Goal: Information Seeking & Learning: Find specific fact

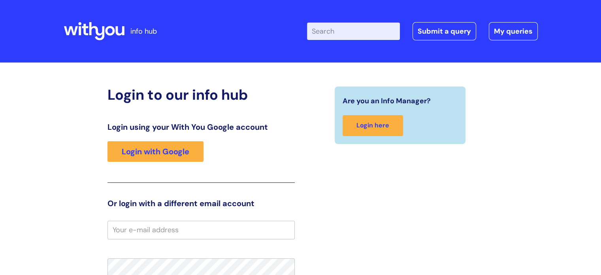
click at [139, 153] on link "Login with Google" at bounding box center [155, 151] width 96 height 21
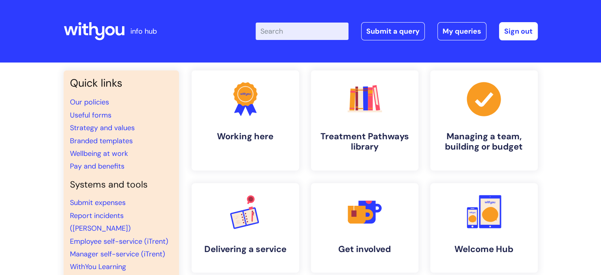
click at [286, 28] on input "Enter your search term here..." at bounding box center [302, 31] width 93 height 17
type input "pay"
click button "Search" at bounding box center [0, 0] width 0 height 0
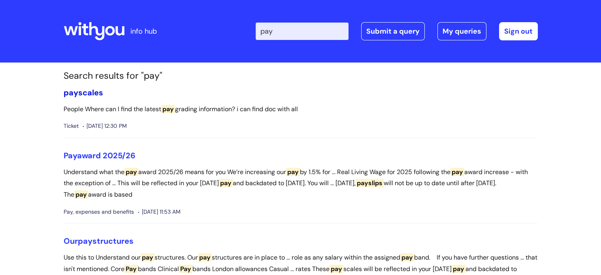
click at [77, 92] on link "pay scales" at bounding box center [84, 92] width 40 height 10
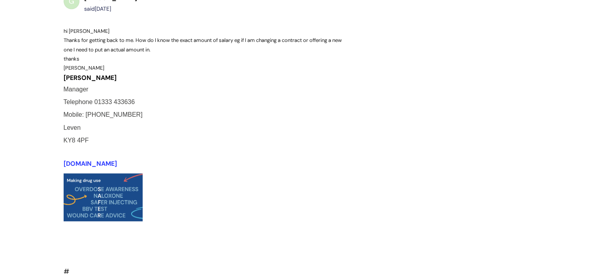
scroll to position [833, 0]
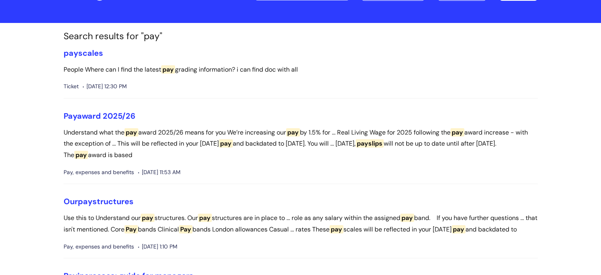
scroll to position [79, 0]
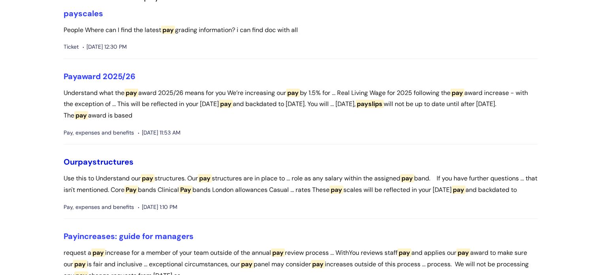
click at [84, 162] on span "pay" at bounding box center [85, 161] width 15 height 10
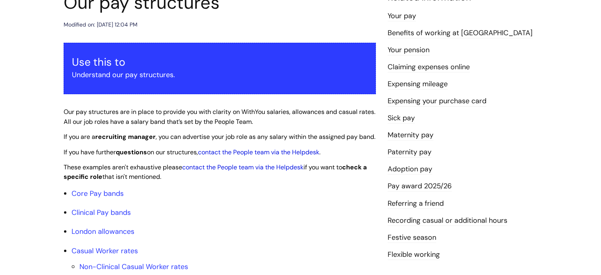
scroll to position [119, 0]
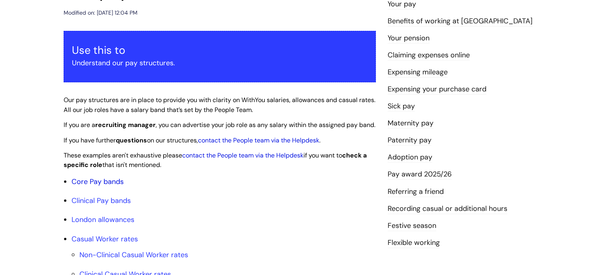
click at [85, 186] on link "Core Pay bands" at bounding box center [98, 181] width 52 height 9
click at [81, 186] on link "Core Pay bands" at bounding box center [98, 181] width 52 height 9
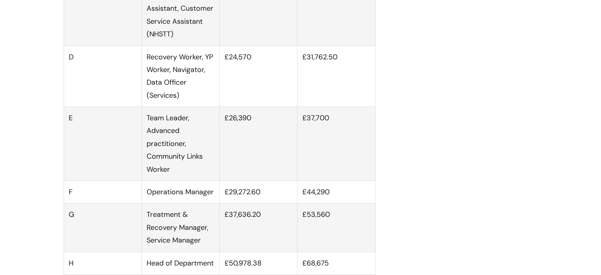
scroll to position [632, 0]
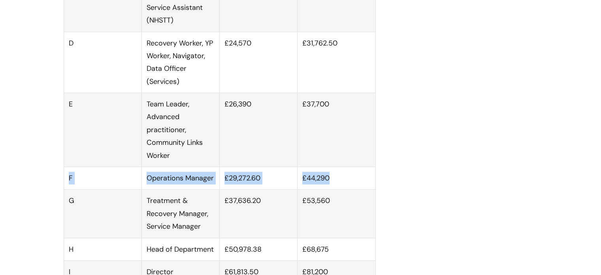
drag, startPoint x: 334, startPoint y: 186, endPoint x: 66, endPoint y: 189, distance: 267.9
click at [66, 189] on tr "F Operations Manager £29,272.60 £44,290" at bounding box center [220, 178] width 312 height 23
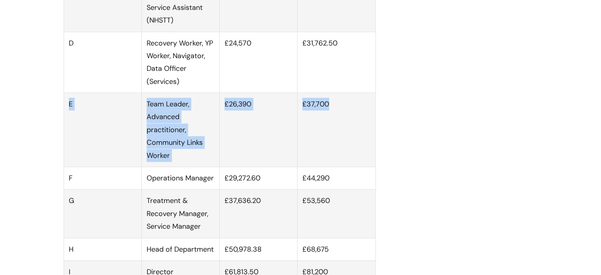
drag, startPoint x: 66, startPoint y: 110, endPoint x: 345, endPoint y: 164, distance: 284.8
click at [345, 164] on tr "E Team Leader, Advanced practitioner, Community Links Worker £26,390 £37,700" at bounding box center [220, 130] width 312 height 74
click at [243, 144] on td "£26,390" at bounding box center [259, 130] width 78 height 74
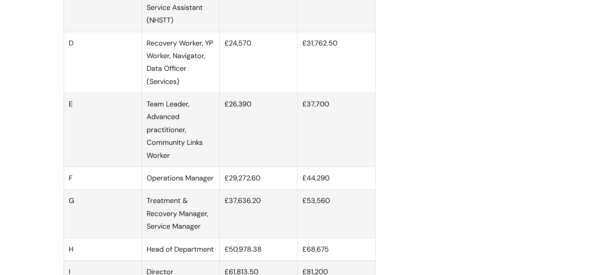
scroll to position [119, 0]
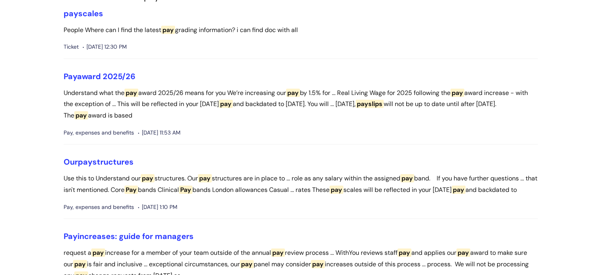
scroll to position [79, 0]
click at [103, 75] on link "Pay award 2025/26" at bounding box center [100, 76] width 72 height 10
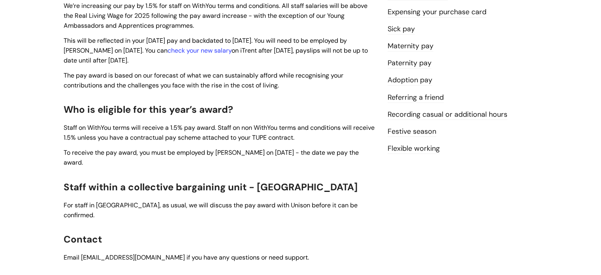
scroll to position [316, 0]
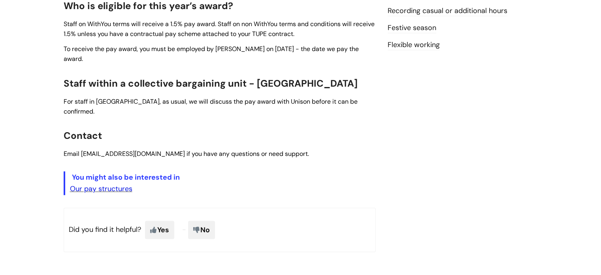
click at [93, 184] on link "Our pay structures" at bounding box center [101, 188] width 62 height 9
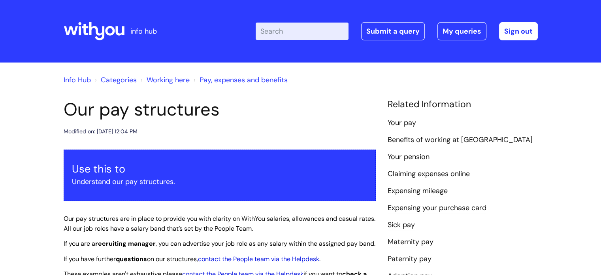
click at [165, 79] on link "Working here" at bounding box center [168, 79] width 43 height 9
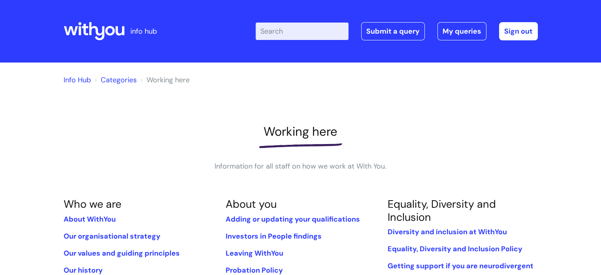
click at [303, 35] on input "Enter your search term here..." at bounding box center [302, 31] width 93 height 17
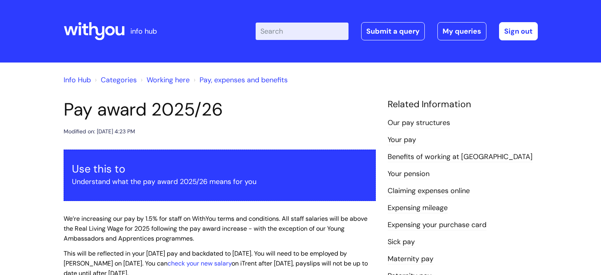
scroll to position [316, 0]
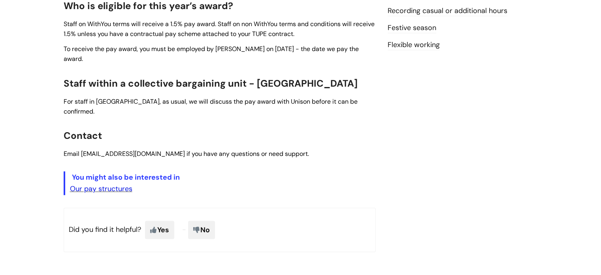
click at [113, 184] on link "Our pay structures" at bounding box center [101, 188] width 62 height 9
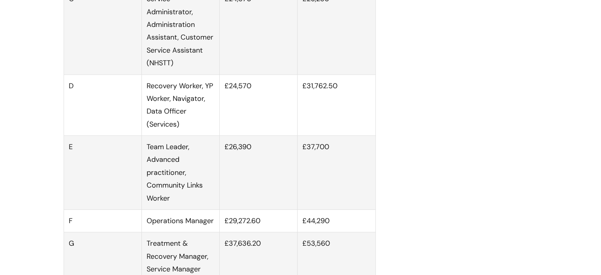
scroll to position [593, 0]
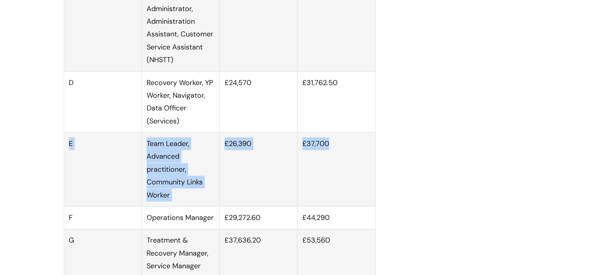
drag, startPoint x: 335, startPoint y: 152, endPoint x: 70, endPoint y: 160, distance: 265.3
click at [70, 160] on tr "E Team Leader, Advanced practitioner, Community Links Worker £26,390 £37,700" at bounding box center [220, 169] width 312 height 74
